Goal: Task Accomplishment & Management: Complete application form

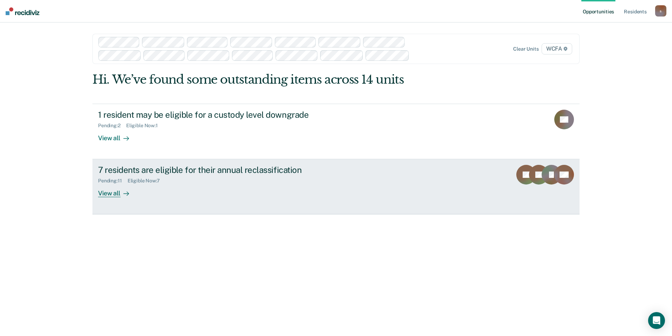
click at [112, 196] on div "View all" at bounding box center [117, 191] width 39 height 14
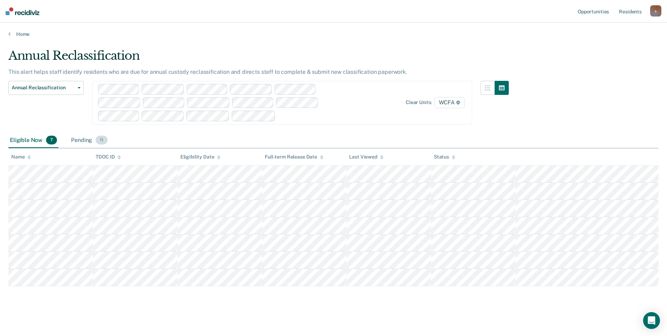
click at [82, 139] on div "Pending 11" at bounding box center [89, 140] width 39 height 15
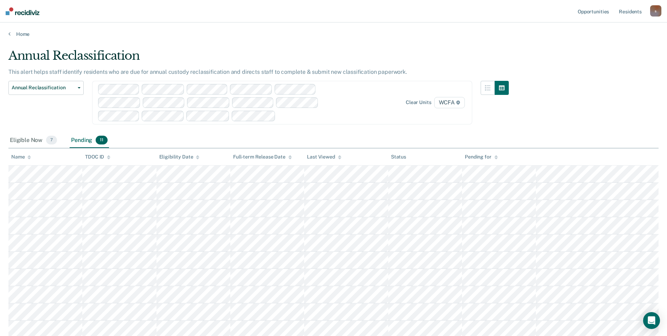
click at [323, 131] on div "Annual Reclassification This alert helps staff identify residents who are due f…" at bounding box center [333, 201] width 650 height 305
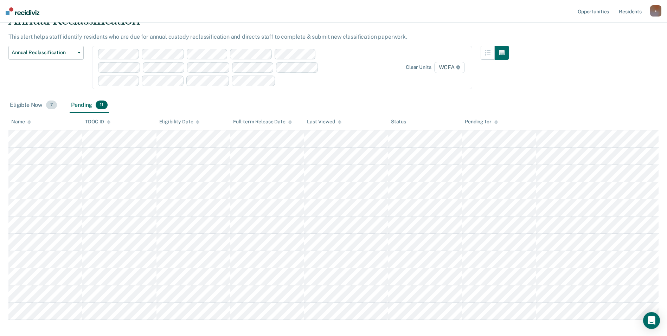
click at [28, 105] on div "Eligible Now 7" at bounding box center [33, 105] width 50 height 15
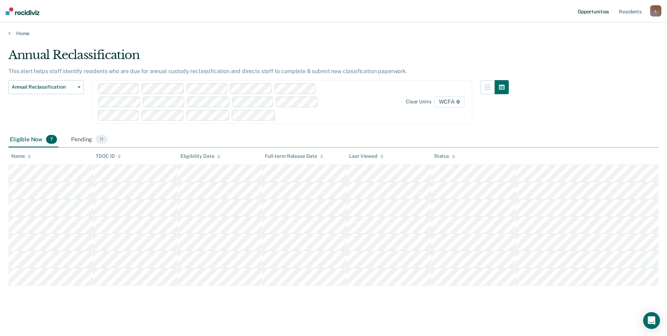
scroll to position [0, 0]
click at [87, 143] on div "Pending 11" at bounding box center [89, 140] width 39 height 15
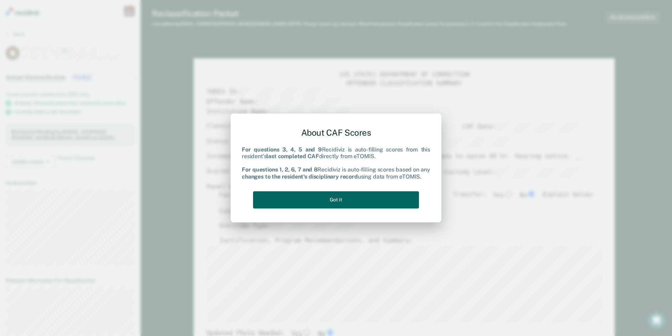
click at [323, 201] on button "Got it" at bounding box center [336, 199] width 166 height 17
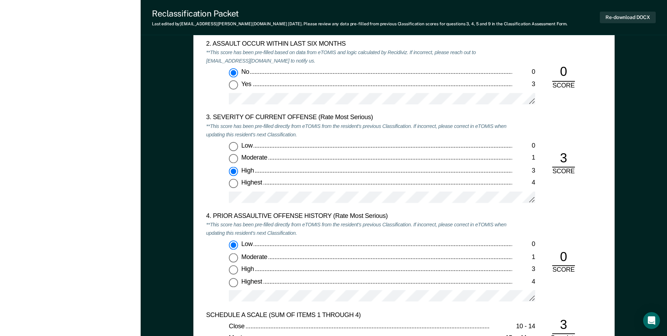
scroll to position [809, 0]
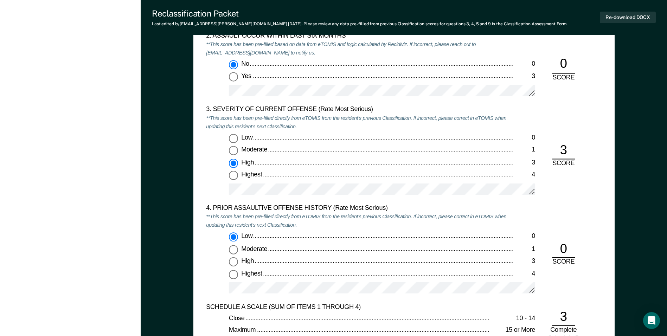
click at [233, 140] on input "Low 0" at bounding box center [233, 138] width 9 height 9
type textarea "x"
radio input "true"
radio input "false"
click at [227, 192] on div "Low 0 Moderate 1 High 3 Highest 4" at bounding box center [359, 168] width 306 height 68
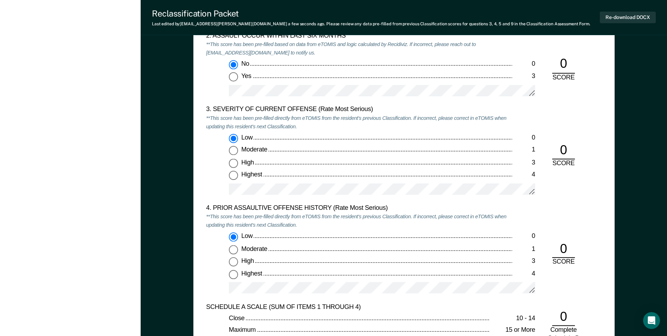
click at [323, 116] on div "3. SEVERITY OF CURRENT OFFENSE (Rate Most Serious) **This score has been pre-fi…" at bounding box center [404, 155] width 396 height 98
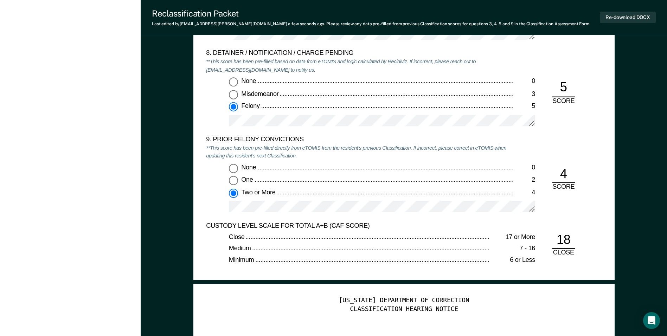
scroll to position [1512, 0]
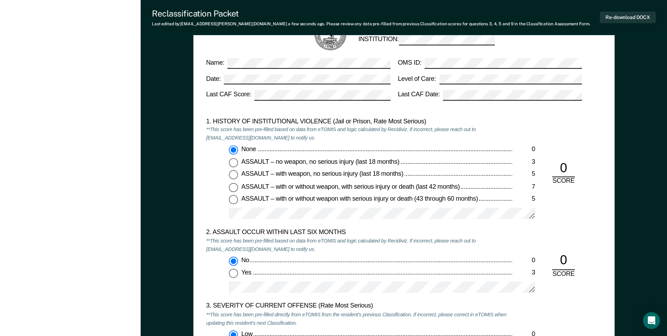
scroll to position [528, 0]
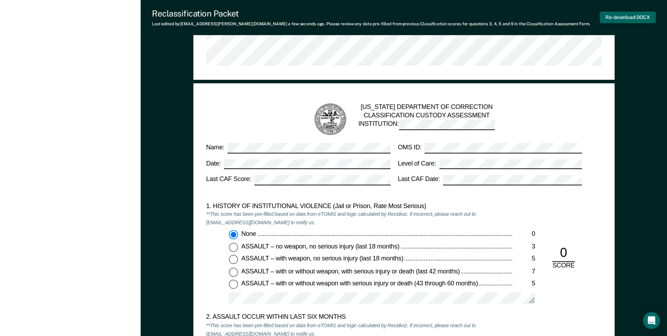
click at [323, 16] on button "Re-download DOCX" at bounding box center [628, 18] width 56 height 12
click at [323, 119] on div "TENNESSEE DEPARTMENT OF CORRECTION CLASSIFICATION CUSTODY ASSESSMENT INSTITUTIO…" at bounding box center [403, 120] width 383 height 34
click at [323, 19] on button "Re-download DOCX" at bounding box center [628, 18] width 56 height 12
click at [323, 204] on div "1. HISTORY OF INSTITUTIONAL VIOLENCE (Jail or Prison, Rate Most Serious)" at bounding box center [359, 207] width 306 height 8
type textarea "x"
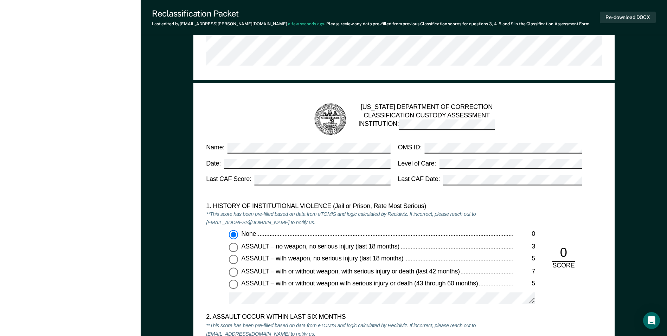
click at [323, 19] on button "Re-download DOCX" at bounding box center [628, 18] width 56 height 12
